Goal: Task Accomplishment & Management: Use online tool/utility

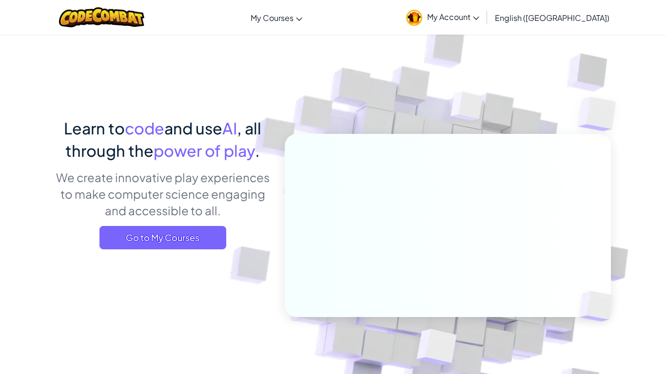
click at [173, 243] on span "Go to My Courses" at bounding box center [162, 237] width 127 height 23
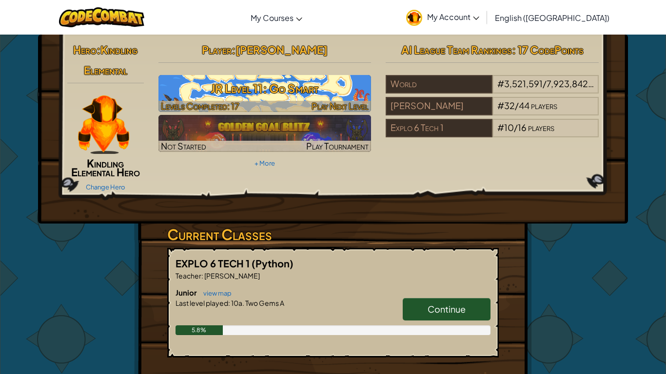
click at [250, 95] on h3 "JR Level 11: Go Smart" at bounding box center [264, 88] width 213 height 22
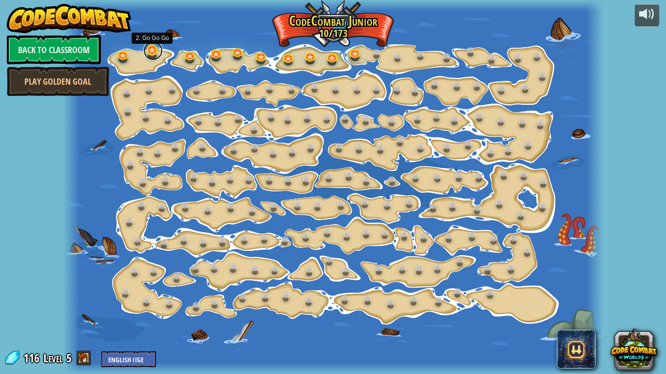
click at [155, 53] on link at bounding box center [152, 50] width 19 height 19
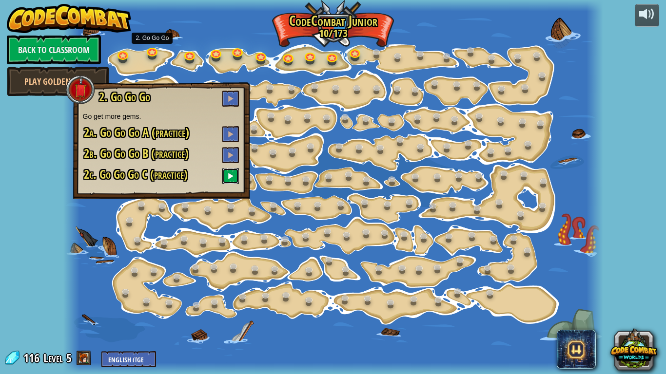
click at [228, 179] on span at bounding box center [230, 175] width 7 height 7
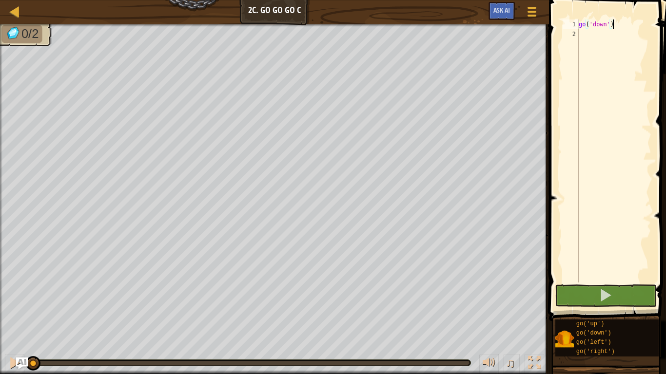
type textarea "g"
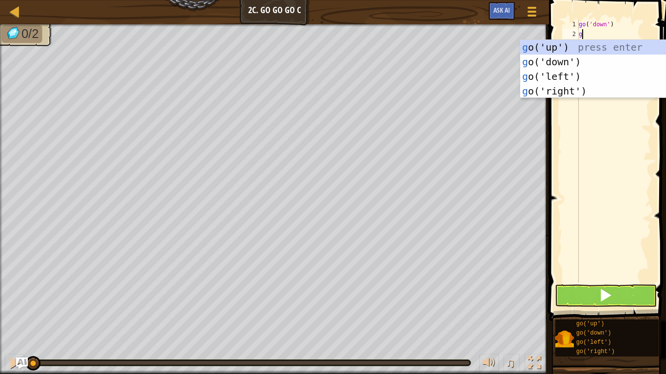
scroll to position [4, 0]
click at [562, 76] on div "g o('up') press enter g o('down') press enter g o('left') press enter g o('righ…" at bounding box center [612, 84] width 184 height 88
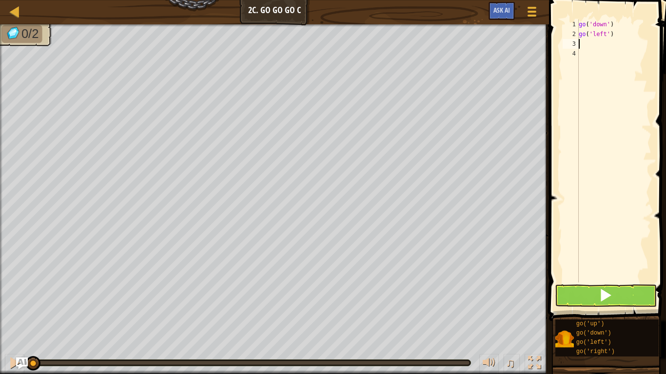
type textarea "g"
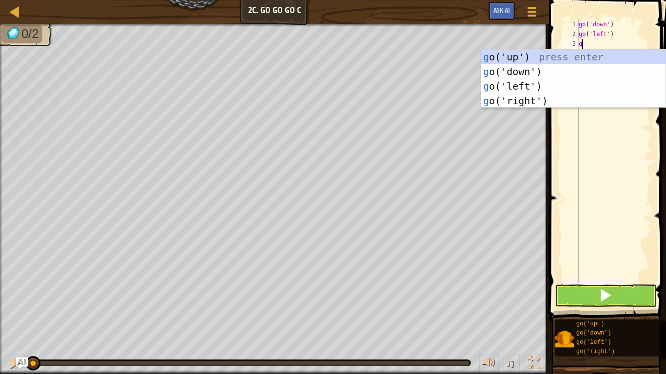
click at [531, 73] on div "g o('up') press enter g o('down') press enter g o('left') press enter g o('righ…" at bounding box center [573, 94] width 184 height 88
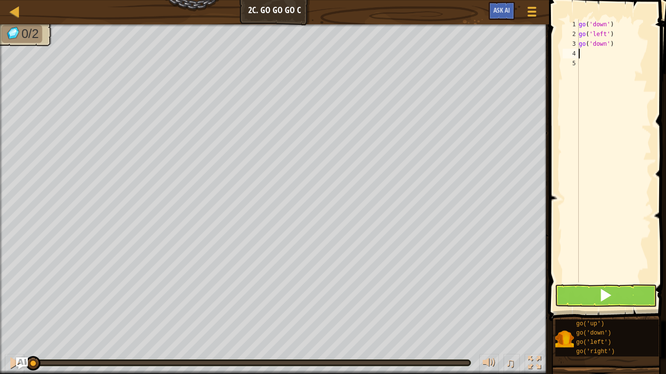
type textarea "g"
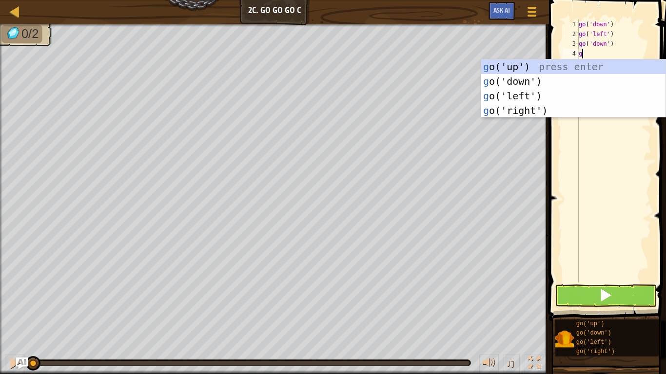
click at [527, 80] on div "g o('up') press enter g o('down') press enter g o('left') press enter g o('righ…" at bounding box center [573, 103] width 184 height 88
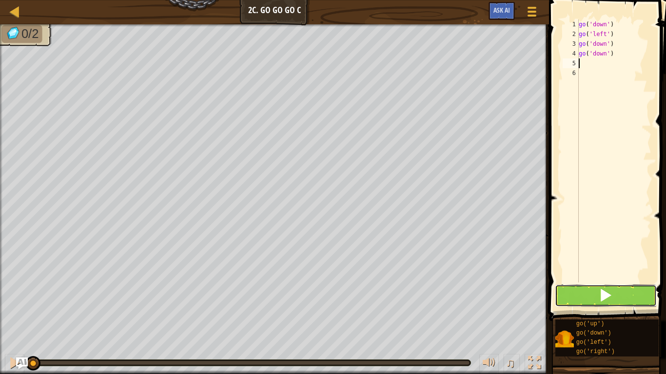
click at [607, 301] on span at bounding box center [605, 295] width 14 height 14
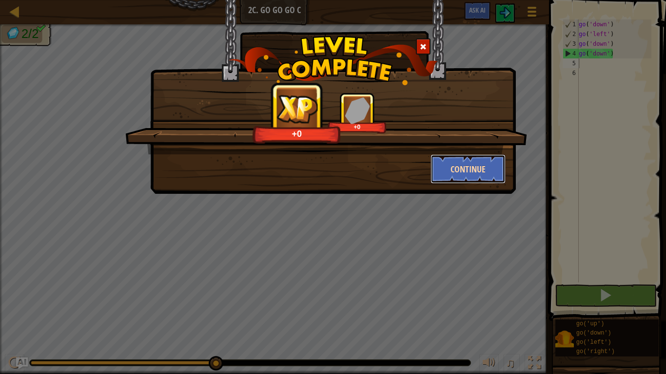
click at [484, 167] on button "Continue" at bounding box center [468, 168] width 76 height 29
